Goal: Task Accomplishment & Management: Manage account settings

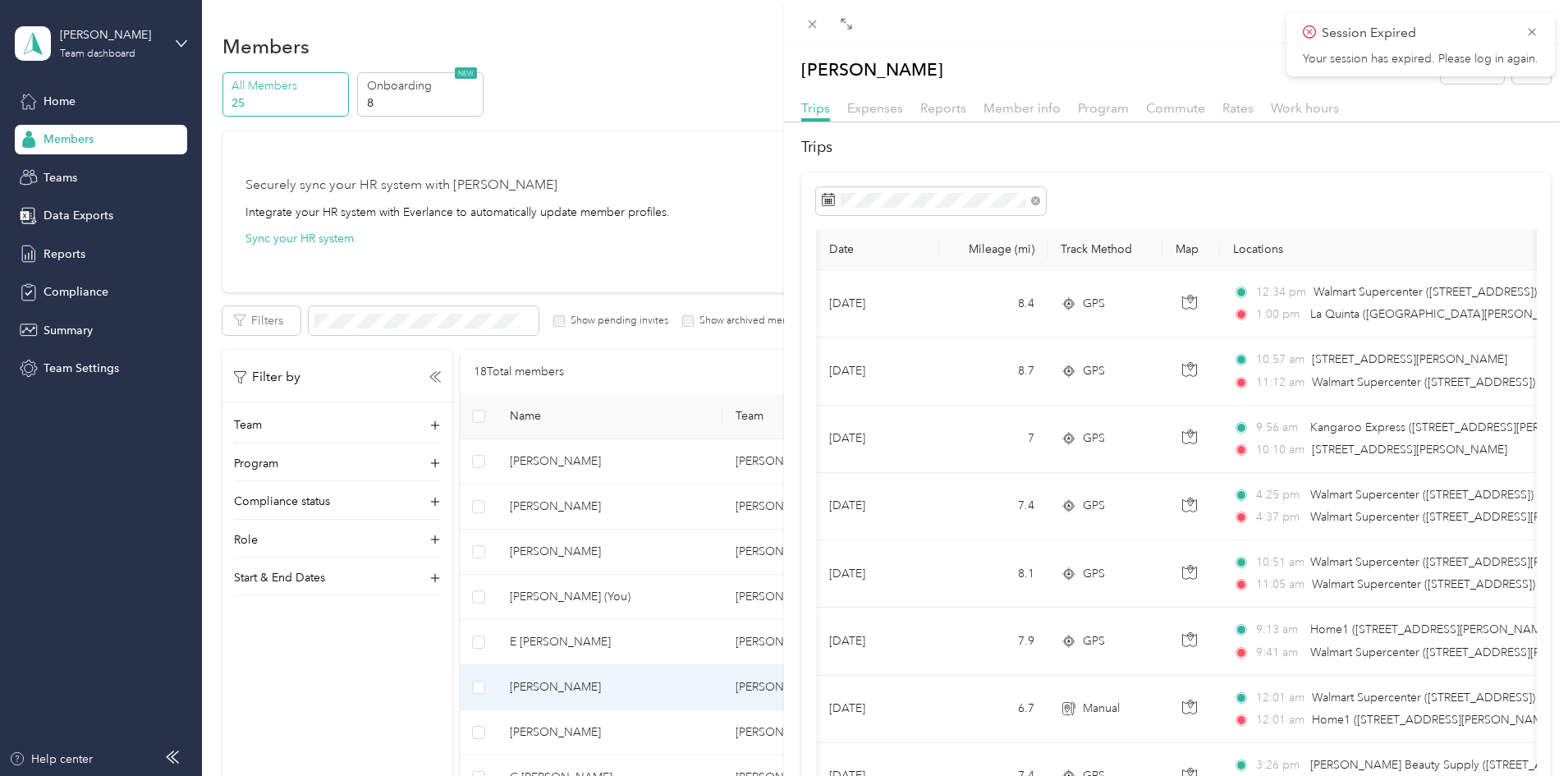
click at [105, 126] on div "C [PERSON_NAME] Archive Trips Expenses Reports Member info Program Commute Rate…" at bounding box center [784, 388] width 1568 height 776
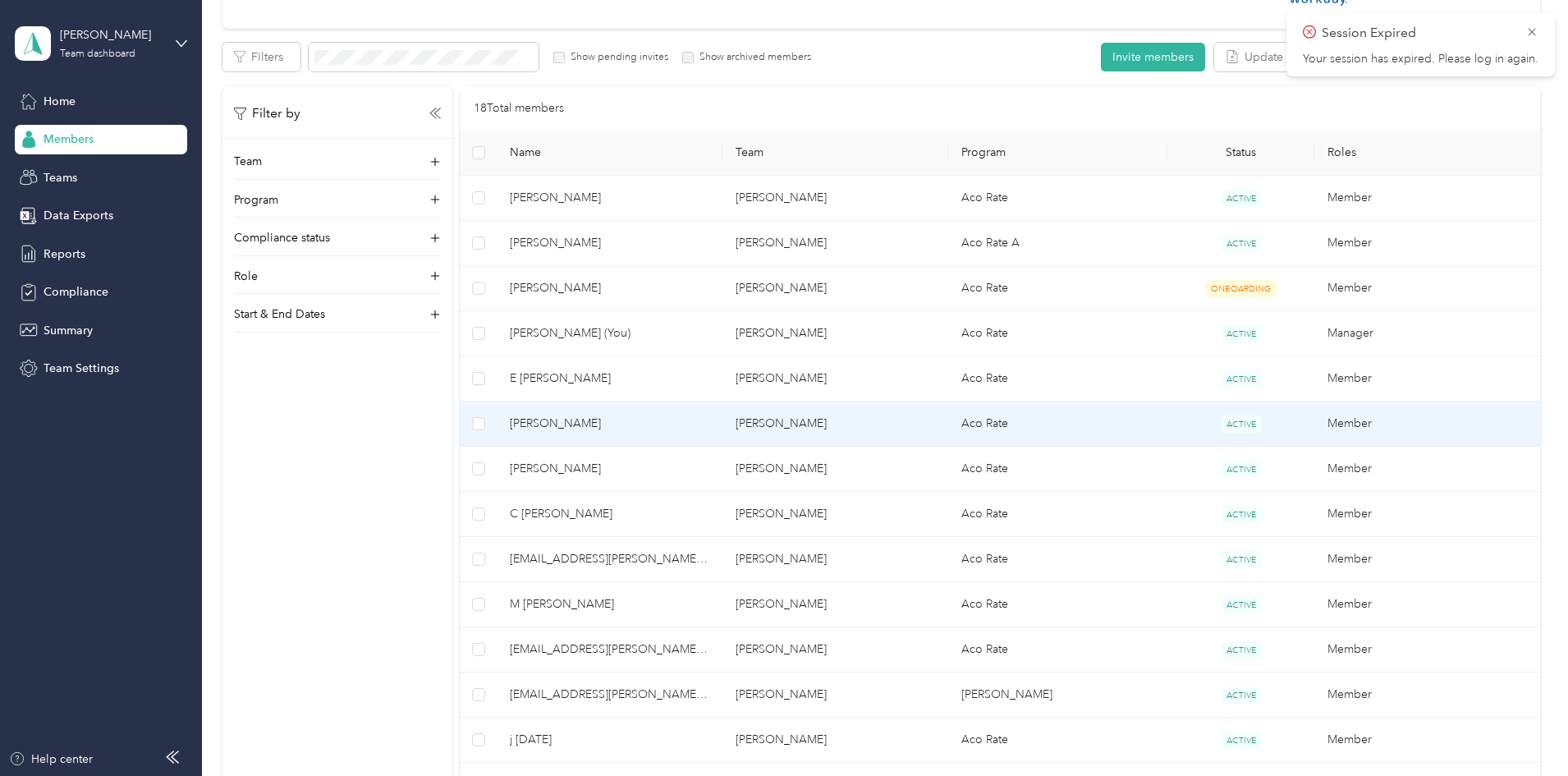
scroll to position [0, 46]
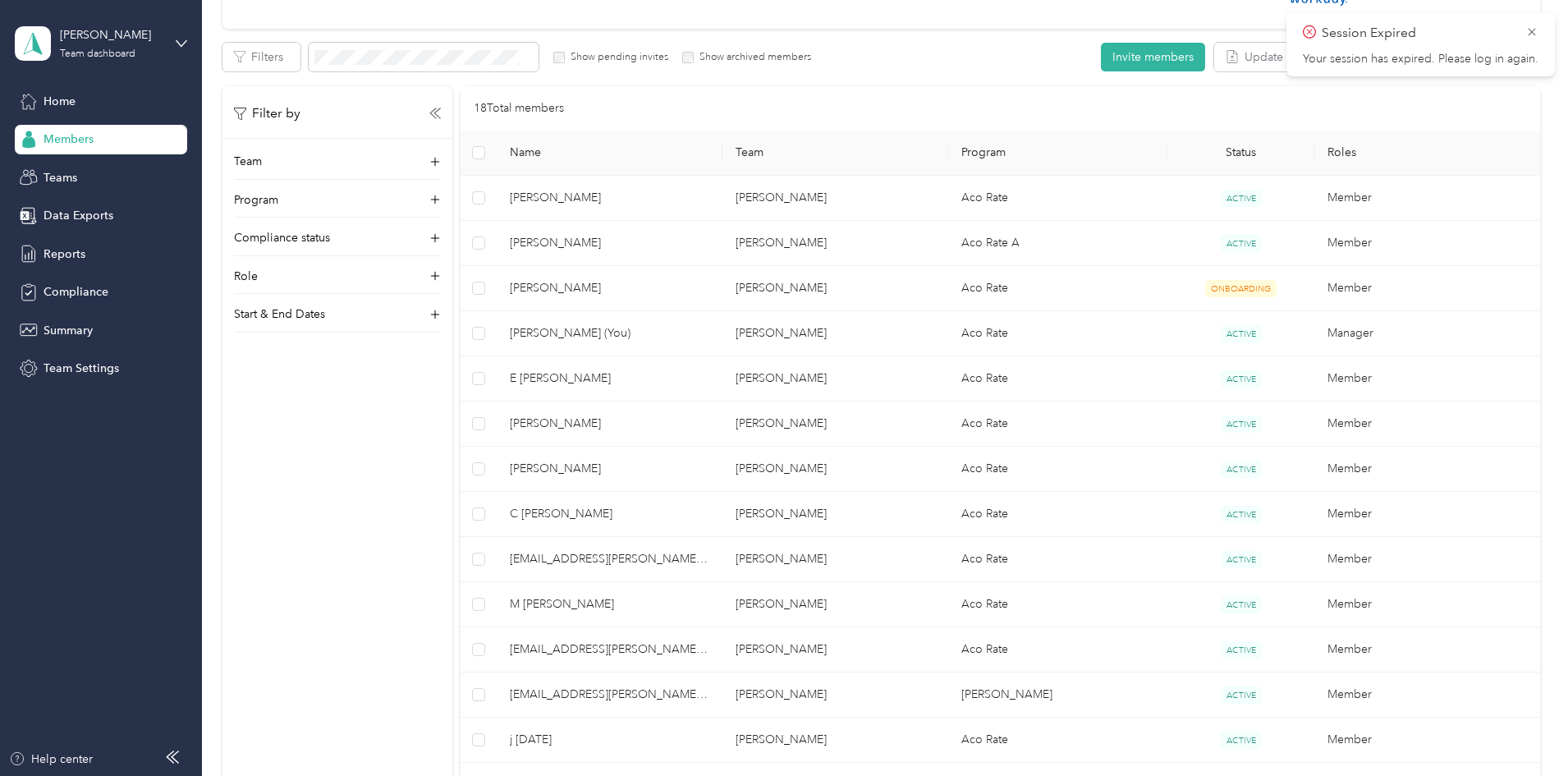
click at [70, 111] on div at bounding box center [784, 388] width 1568 height 776
click at [61, 182] on span "Teams" at bounding box center [60, 178] width 34 height 17
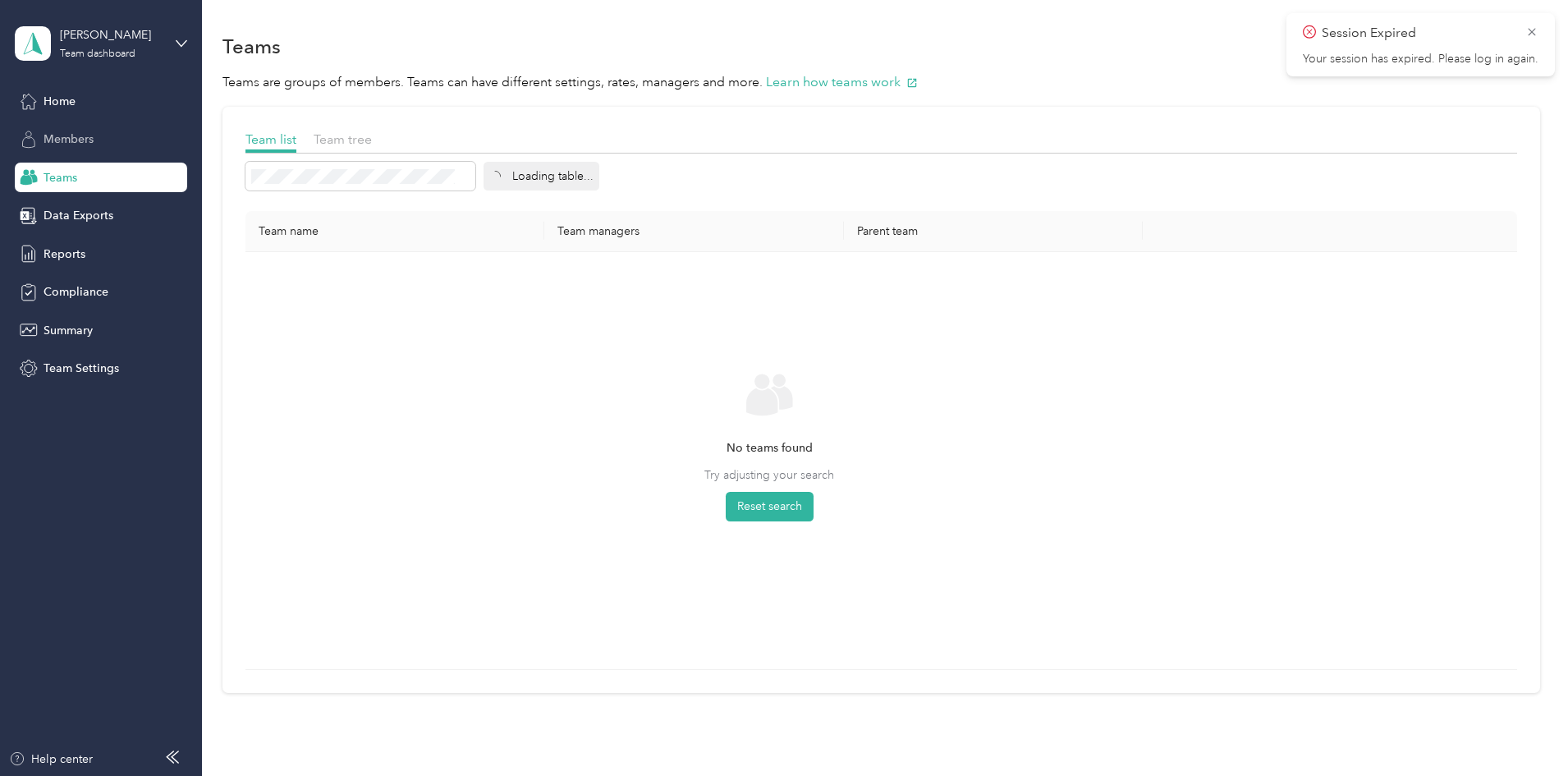
click at [80, 144] on span "Members" at bounding box center [68, 139] width 50 height 17
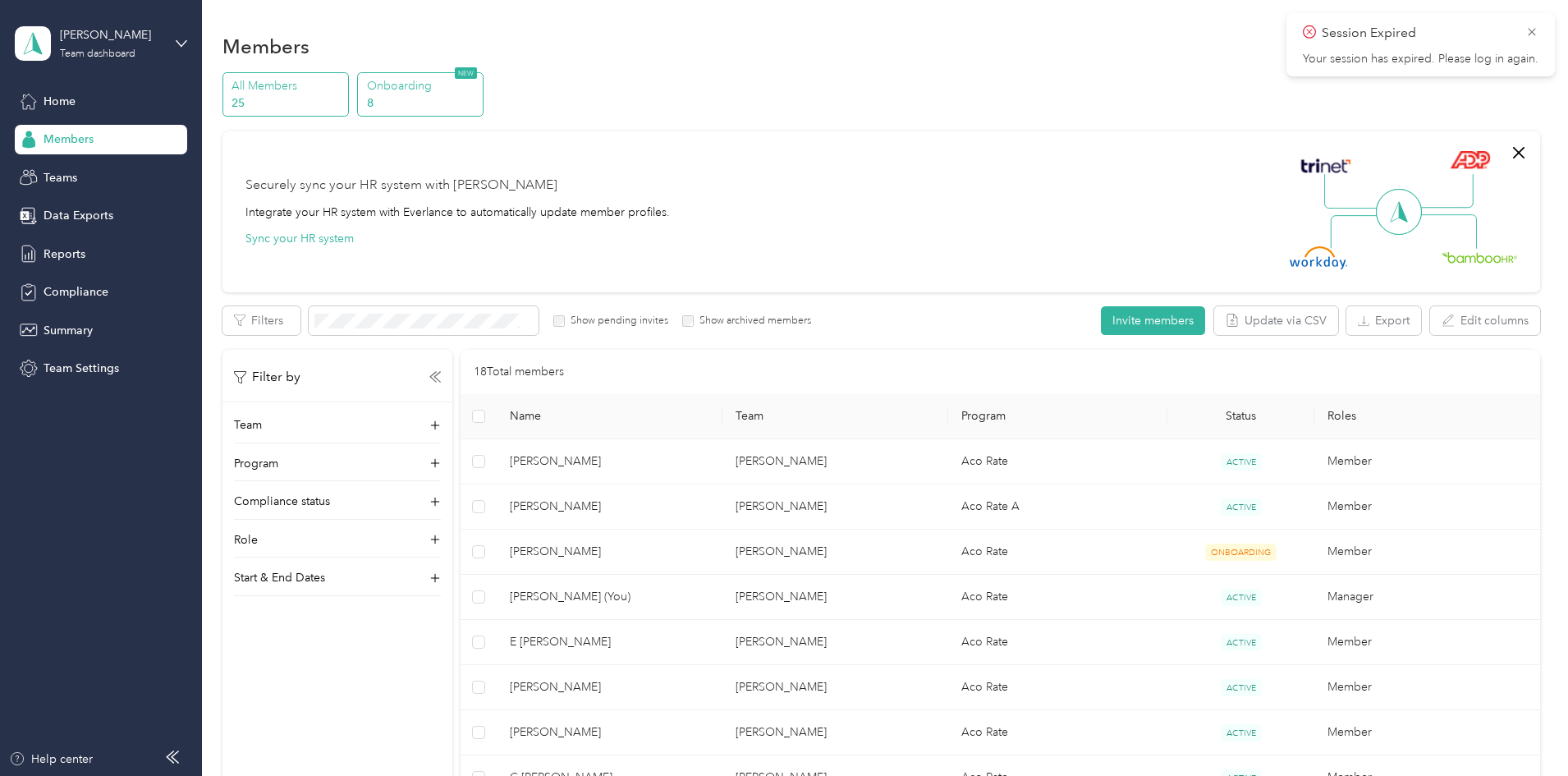
click at [479, 107] on p "8" at bounding box center [422, 102] width 112 height 17
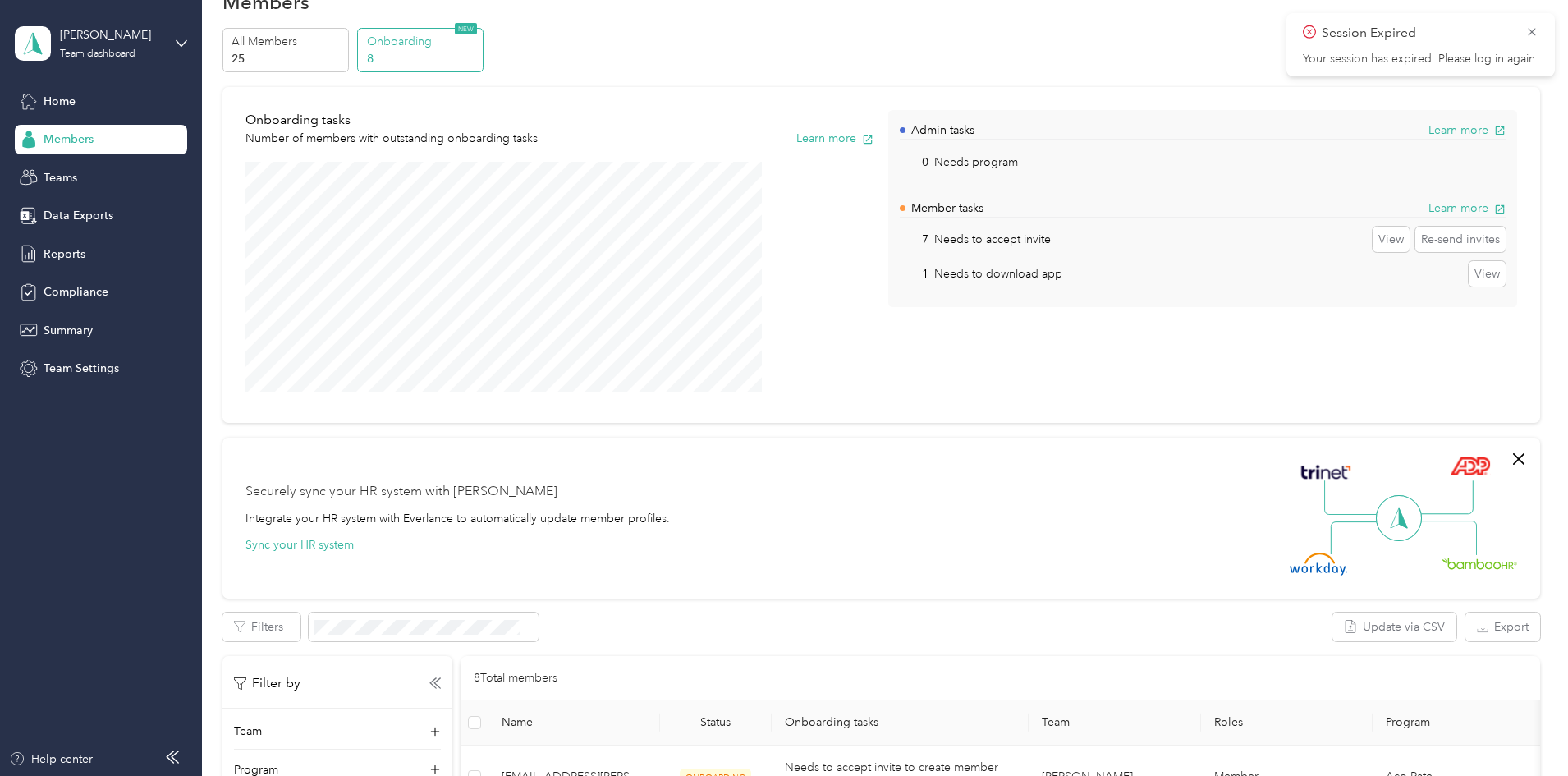
scroll to position [44, 0]
click at [343, 46] on p "All Members" at bounding box center [287, 42] width 112 height 17
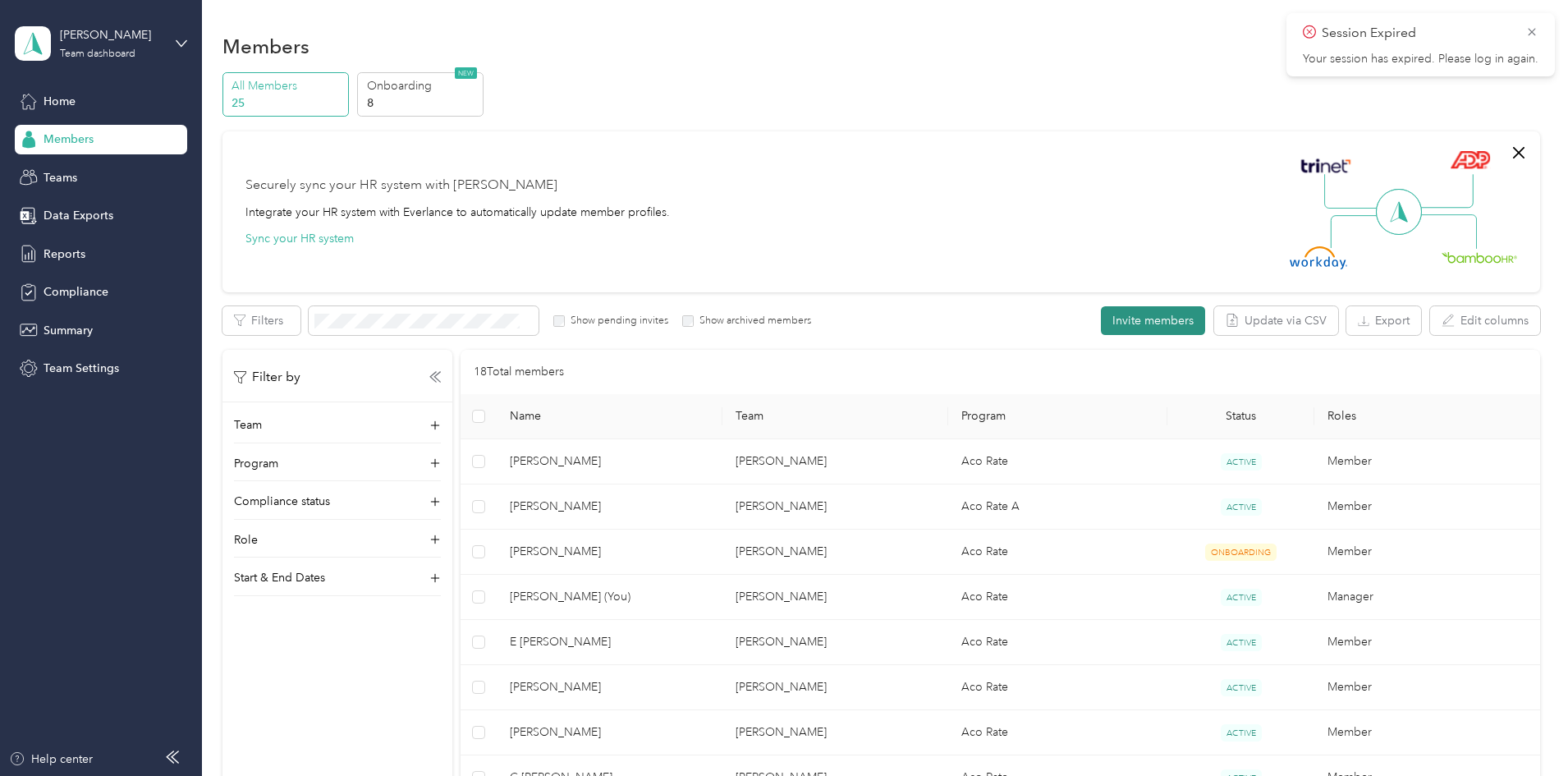
click at [1101, 325] on button "Invite members" at bounding box center [1152, 321] width 104 height 29
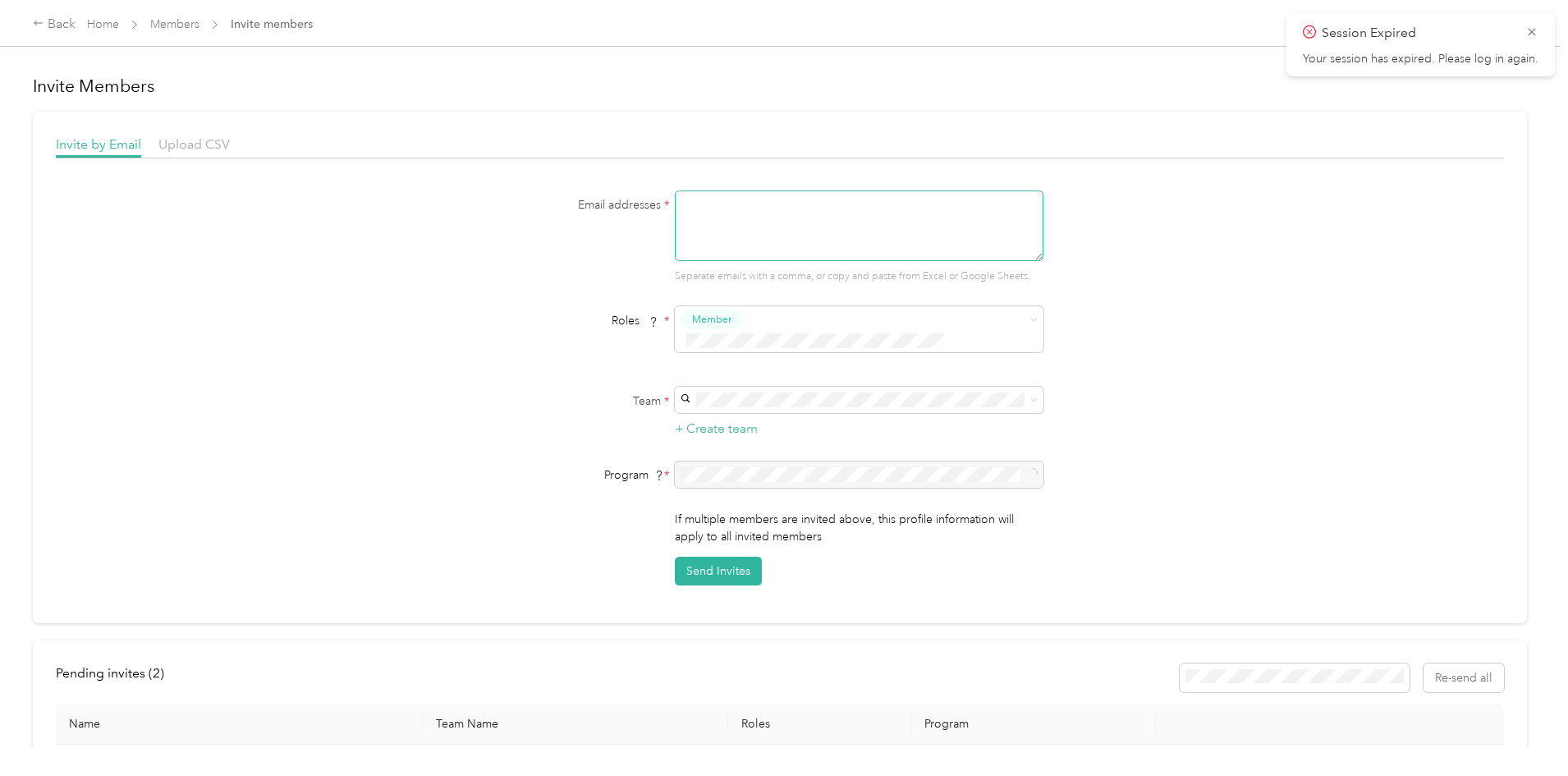
click at [718, 231] on textarea at bounding box center [860, 225] width 369 height 70
paste textarea "[EMAIL_ADDRESS][PERSON_NAME][DOMAIN_NAME]"
type textarea "[EMAIL_ADDRESS][PERSON_NAME][DOMAIN_NAME]"
click at [758, 387] on span at bounding box center [860, 400] width 369 height 26
click at [750, 408] on span "[PERSON_NAME]" at bounding box center [730, 409] width 91 height 14
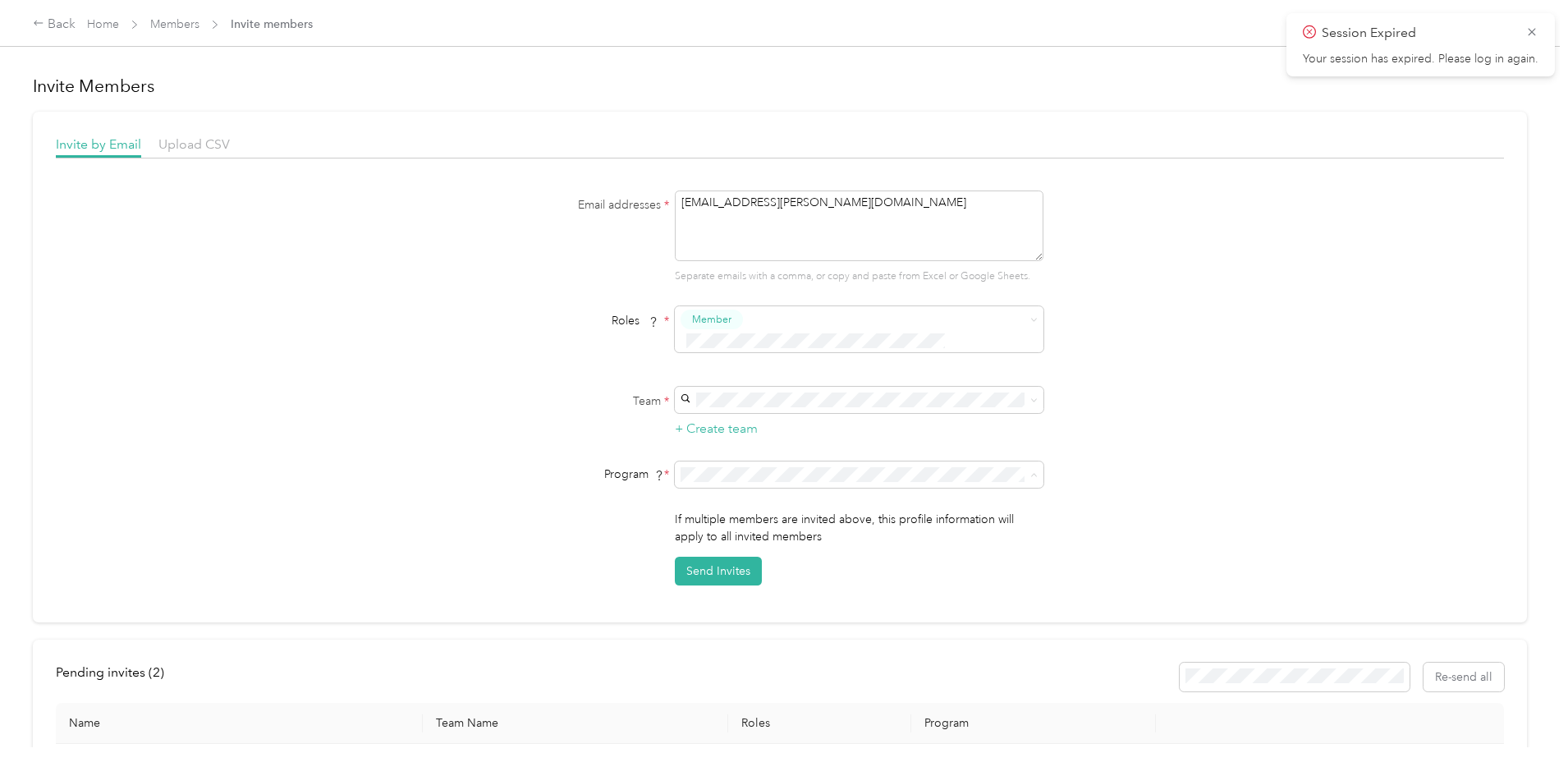
click at [748, 654] on span "[PERSON_NAME] (CPM)" at bounding box center [747, 656] width 126 height 14
click at [717, 557] on button "Send Invites" at bounding box center [719, 571] width 87 height 29
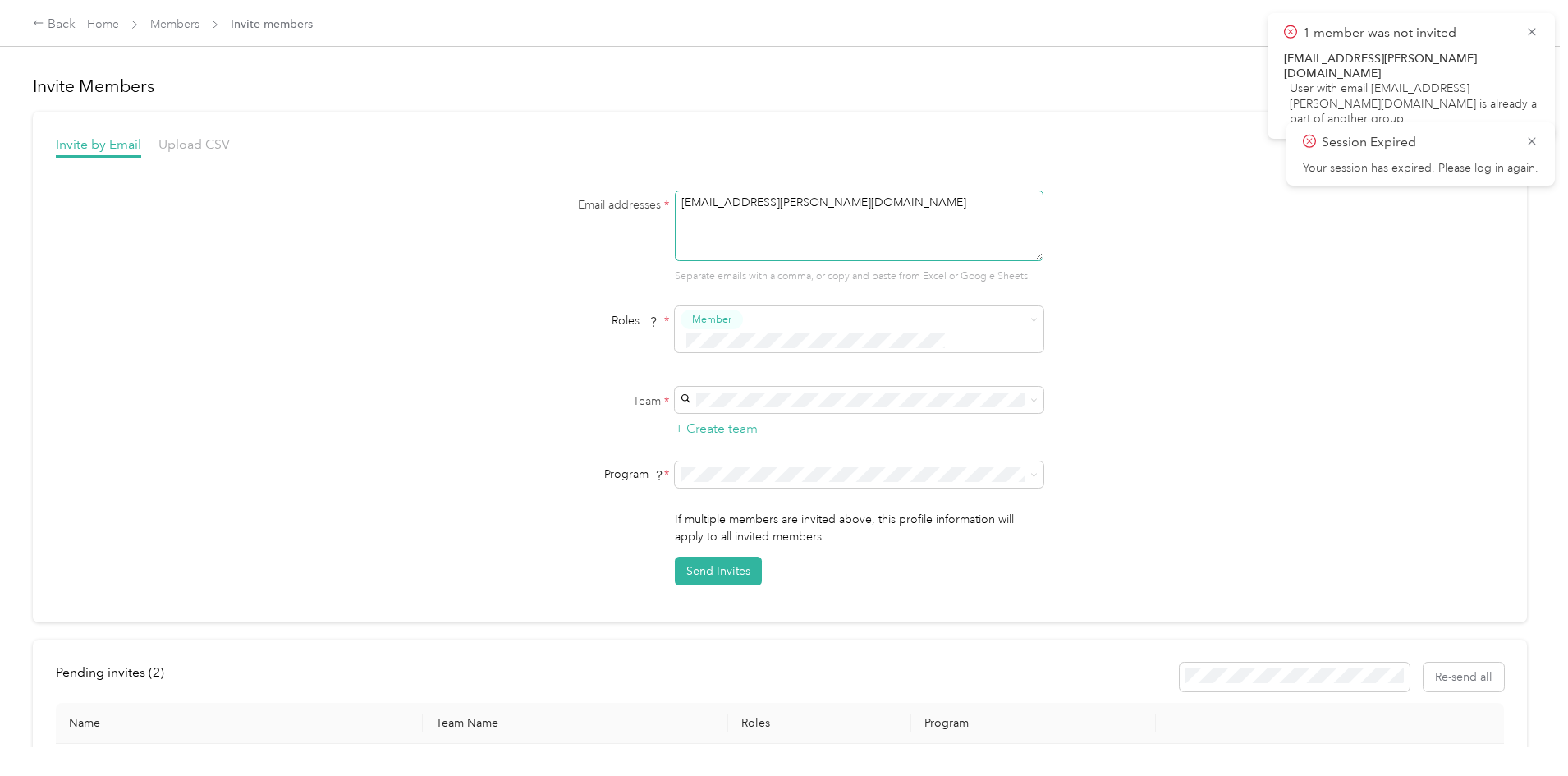
click at [702, 201] on textarea "[EMAIL_ADDRESS][PERSON_NAME][DOMAIN_NAME]" at bounding box center [860, 225] width 369 height 70
click at [75, 18] on div "Back" at bounding box center [54, 25] width 43 height 20
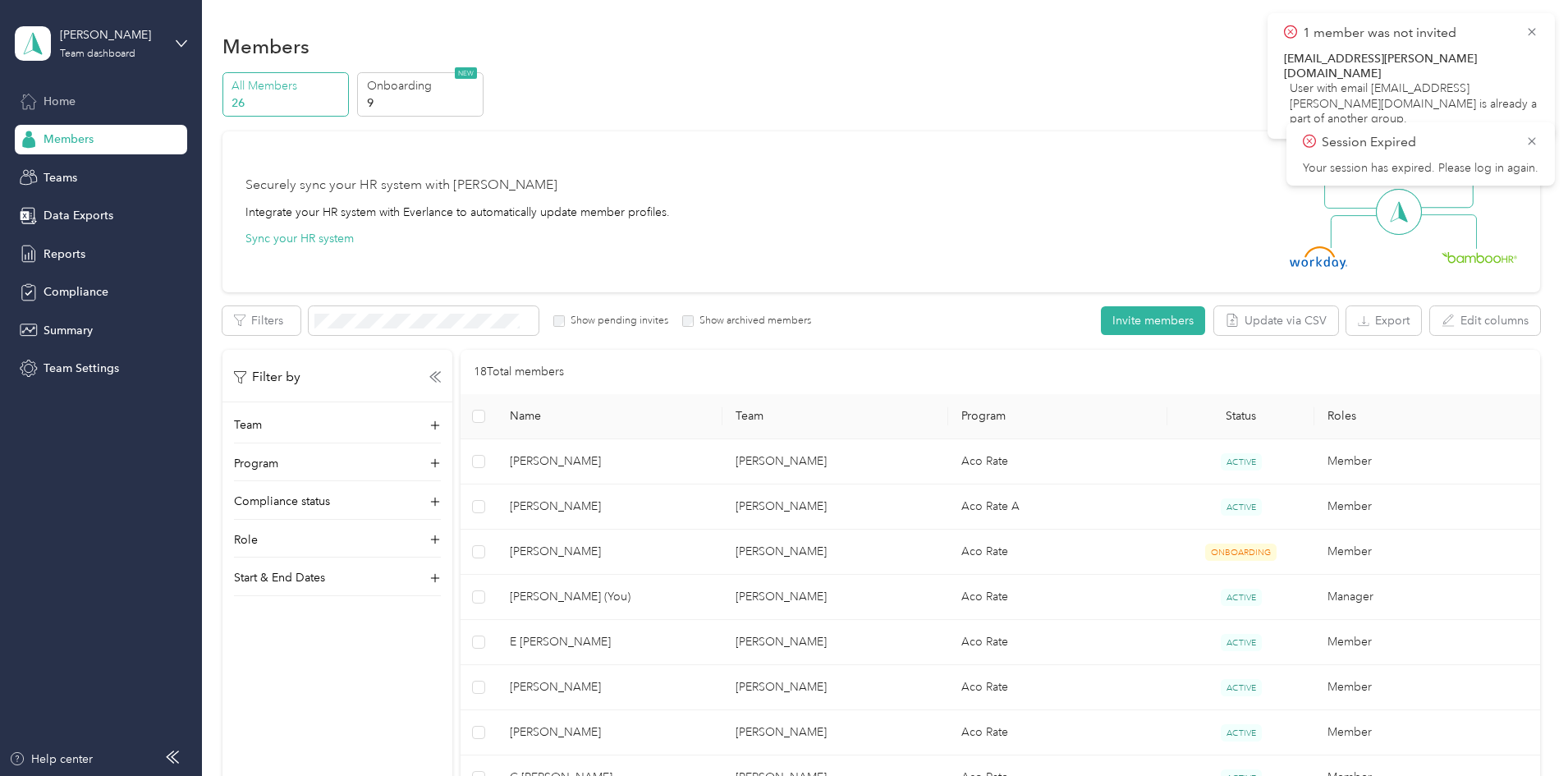
click at [83, 112] on div "Home" at bounding box center [101, 101] width 173 height 30
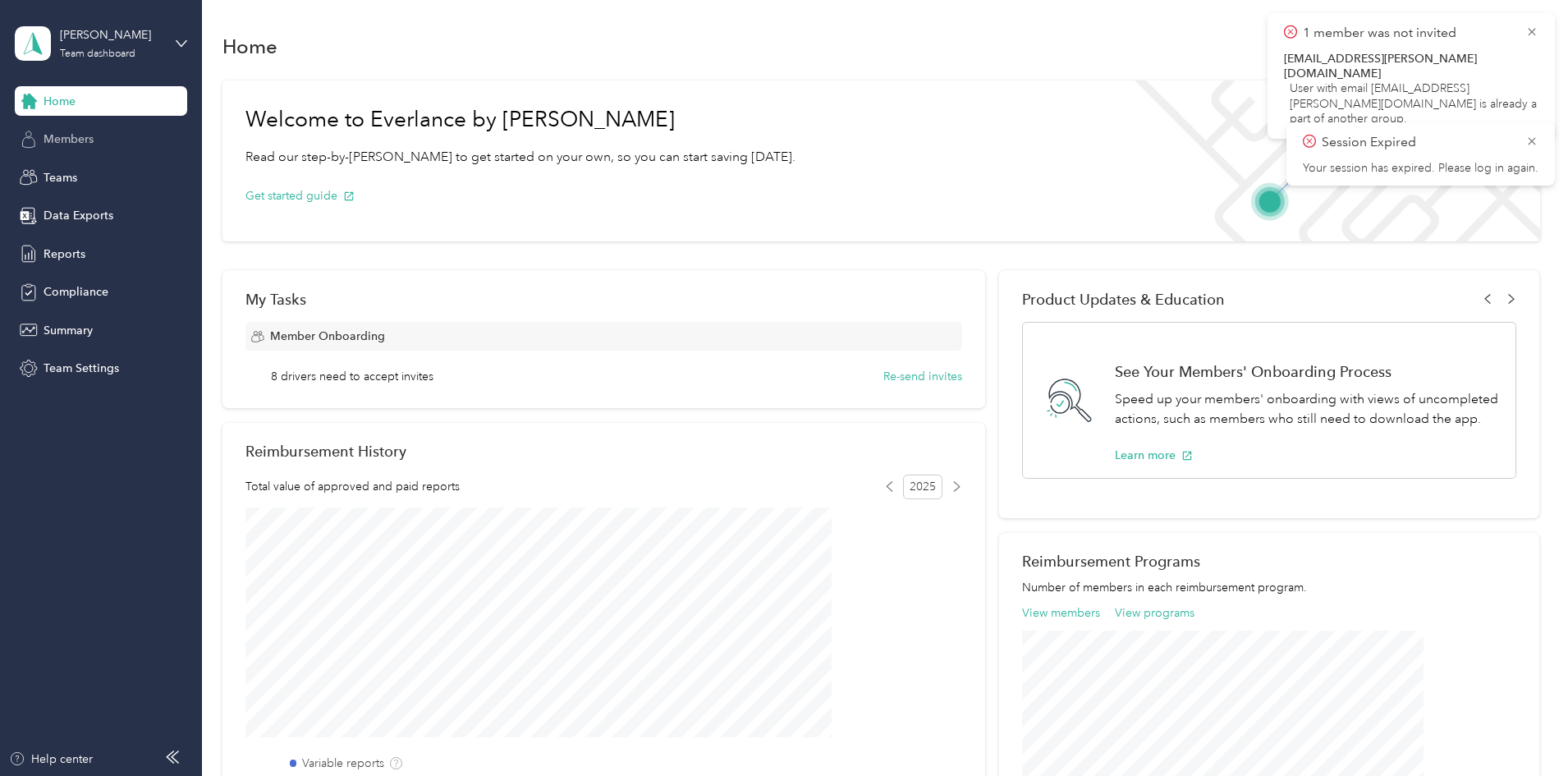
click at [112, 141] on div "Members" at bounding box center [101, 140] width 173 height 30
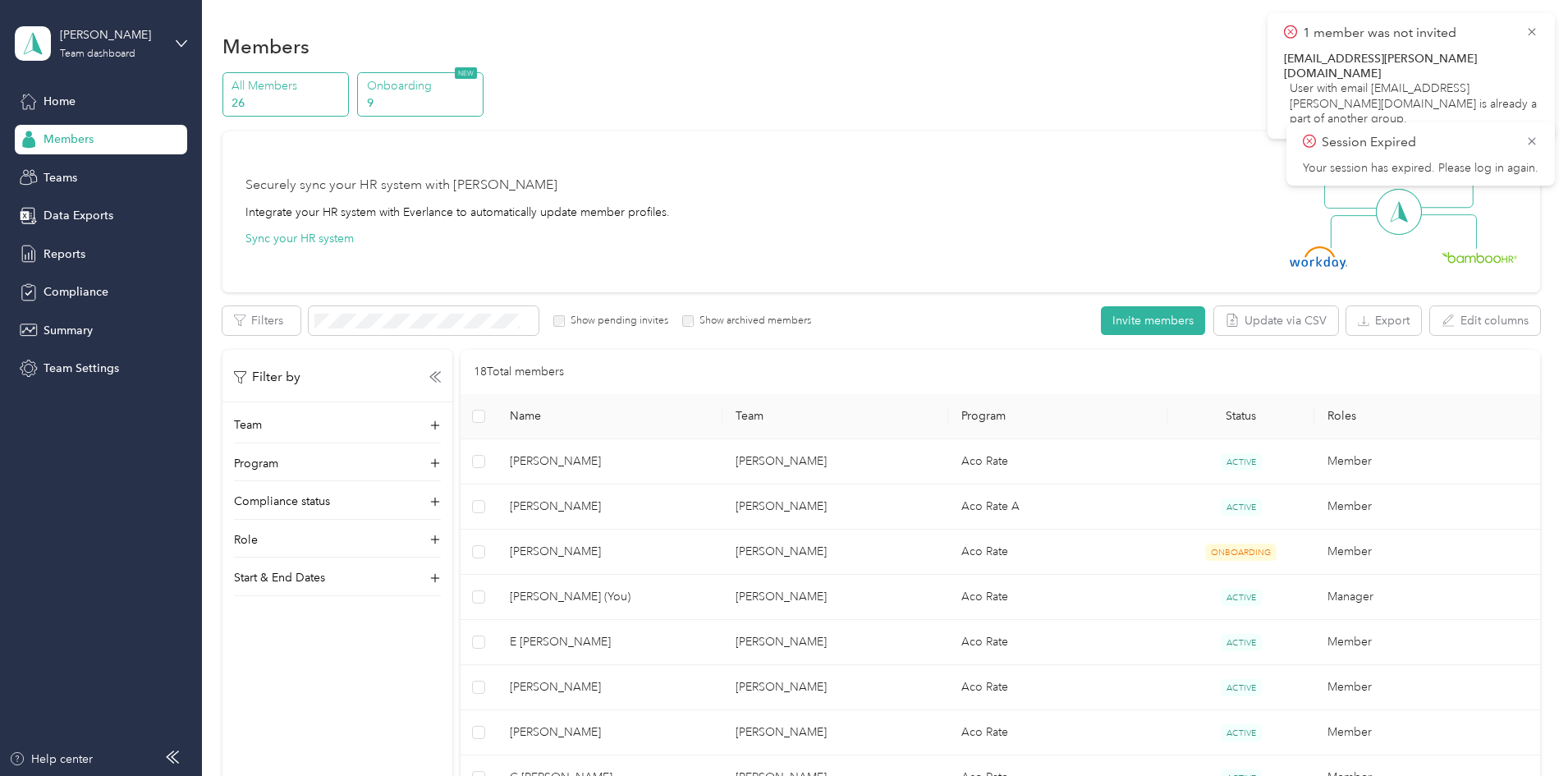
click at [479, 102] on p "9" at bounding box center [422, 102] width 112 height 17
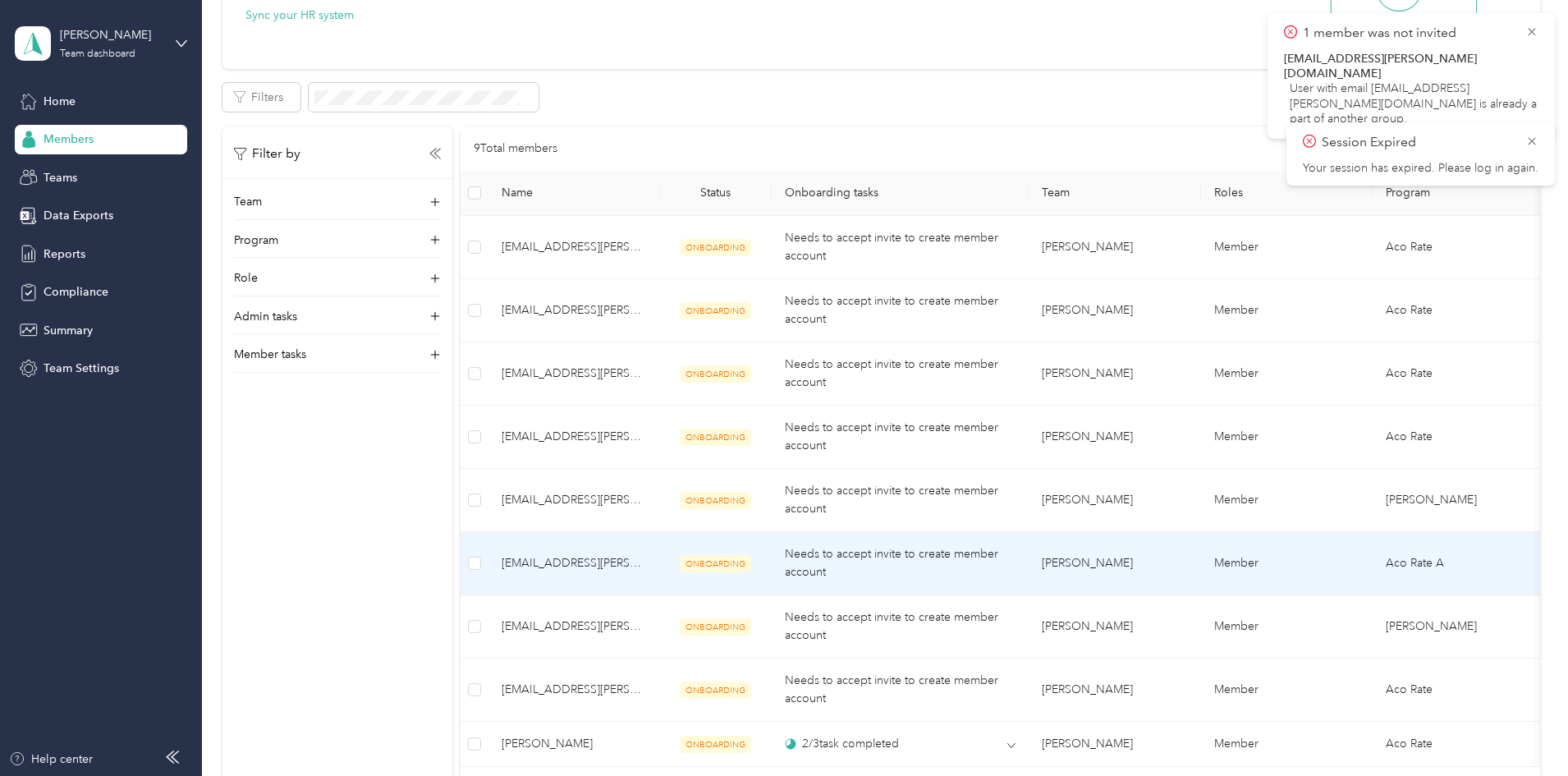
scroll to position [556, 0]
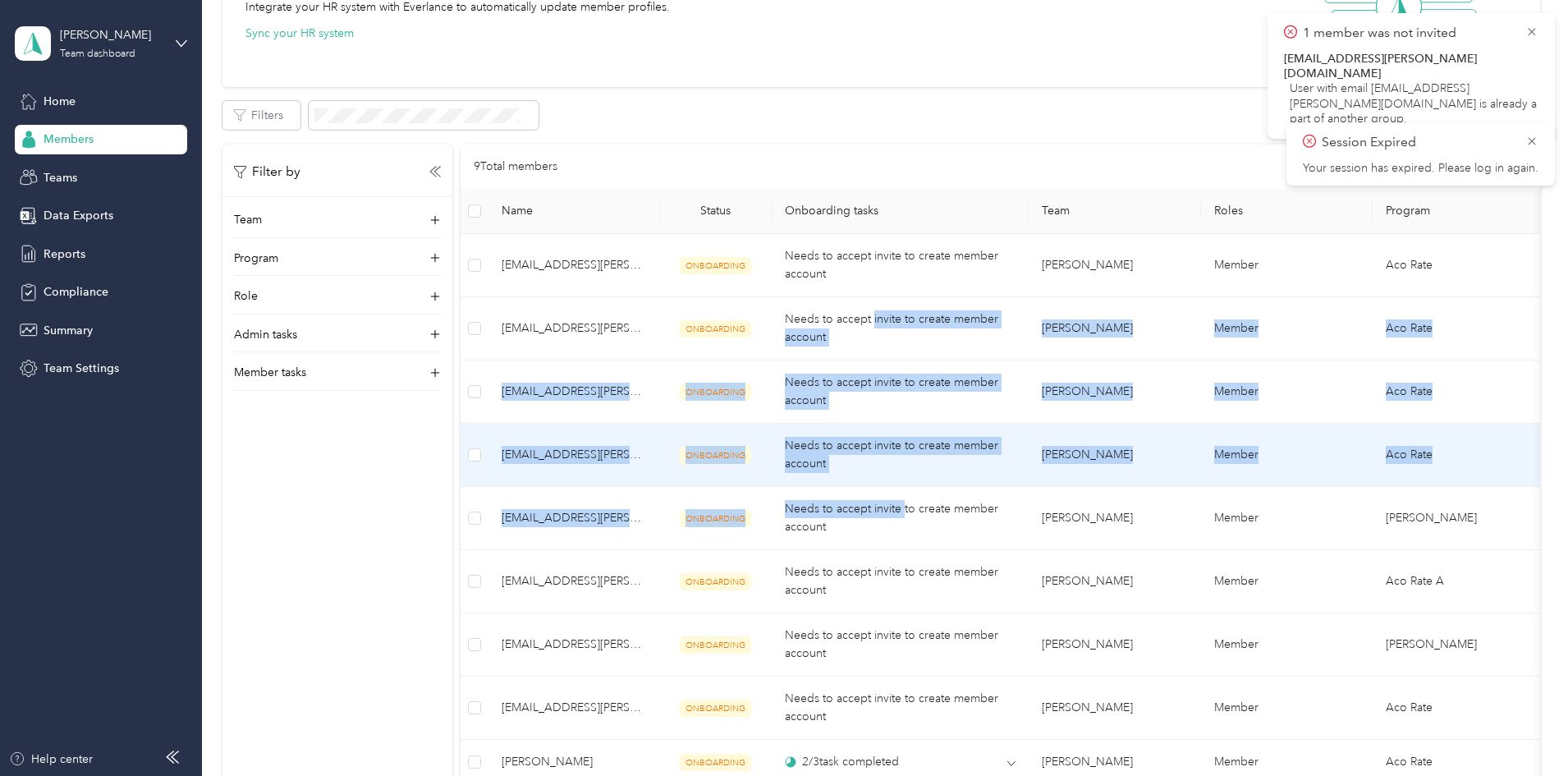
drag, startPoint x: 1001, startPoint y: 487, endPoint x: 966, endPoint y: 292, distance: 198.1
click at [966, 292] on tbody "[EMAIL_ADDRESS][PERSON_NAME][DOMAIN_NAME] ONBOARDING Needs to accept invite to …" at bounding box center [1000, 509] width 1079 height 551
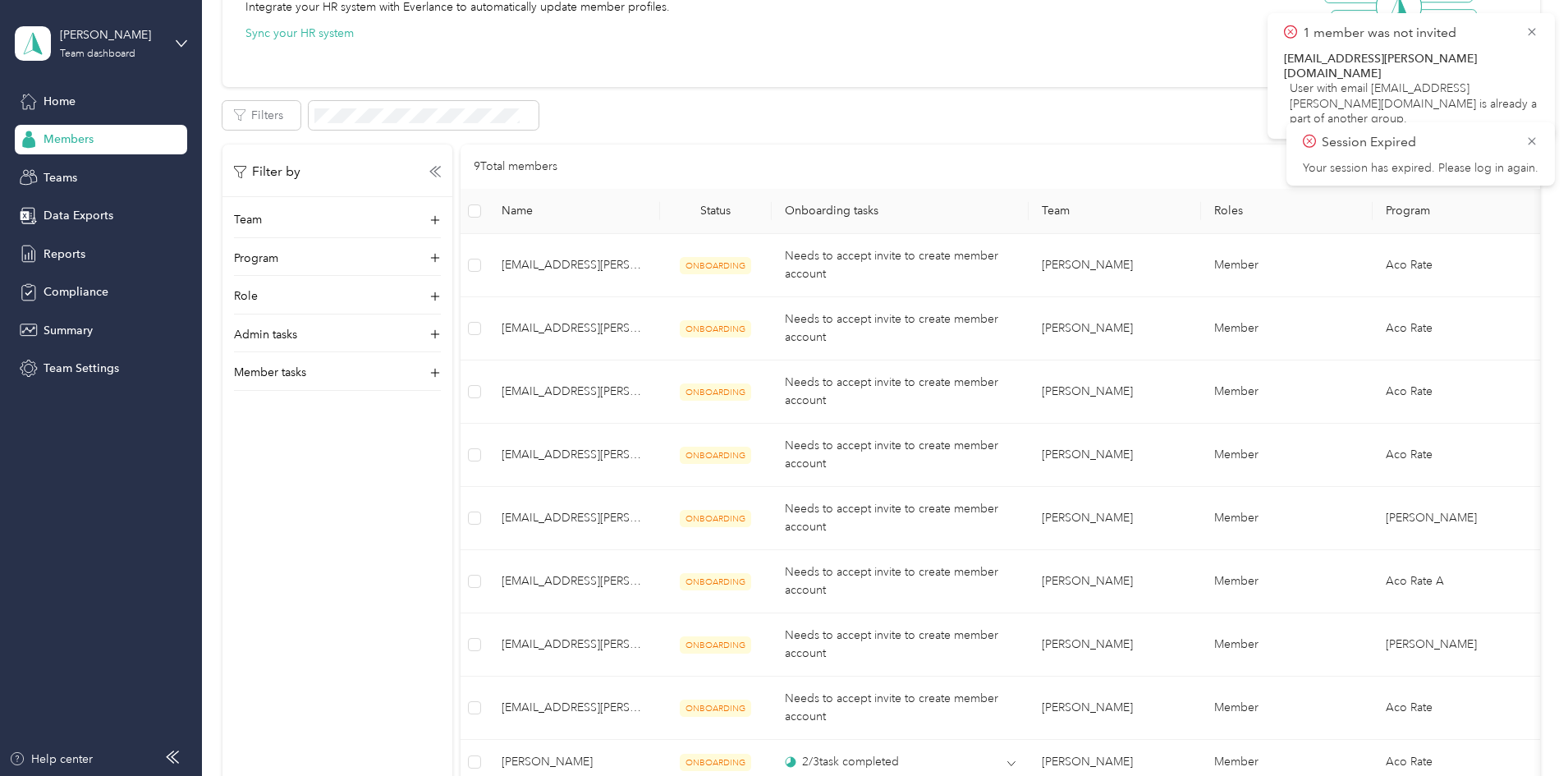
click at [370, 672] on div "Filter by Team Program Role Admin tasks Member tasks" at bounding box center [337, 491] width 230 height 694
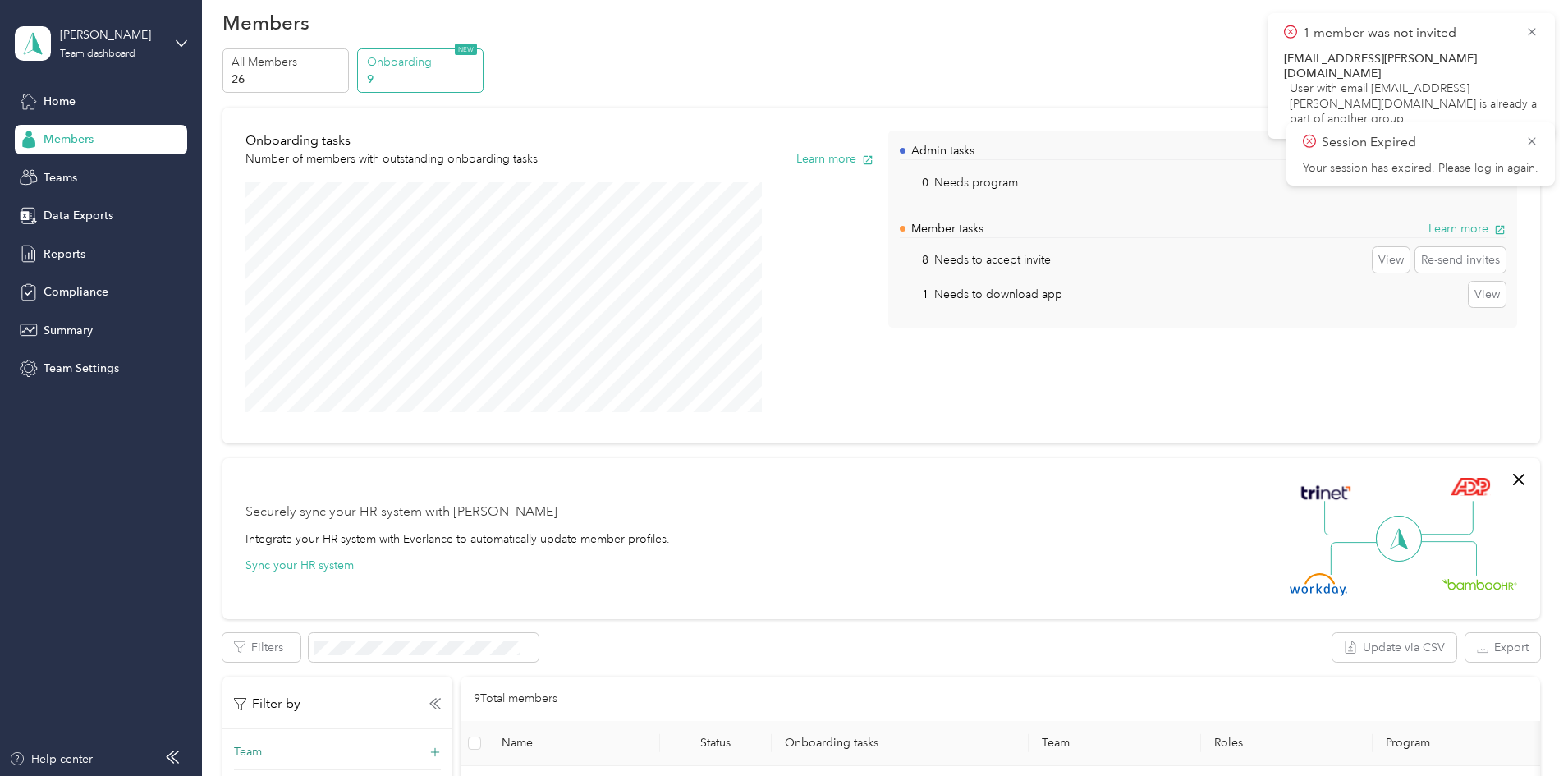
scroll to position [0, 0]
